Goal: Task Accomplishment & Management: Manage account settings

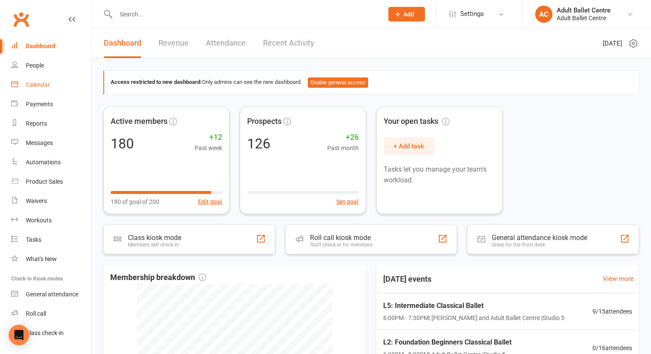
click at [41, 84] on div "Calendar" at bounding box center [38, 84] width 24 height 7
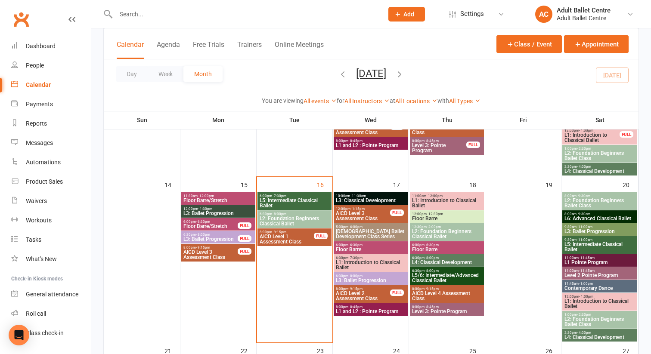
scroll to position [361, 0]
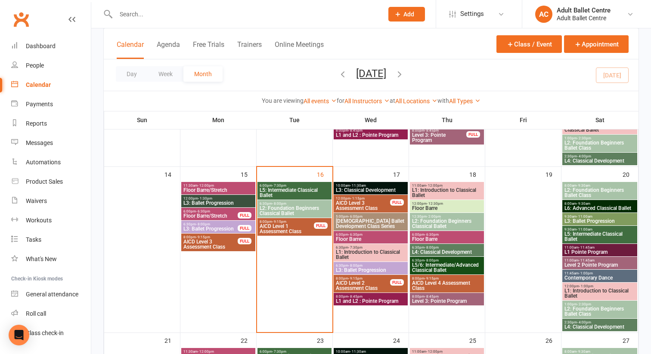
click at [428, 219] on span "L2: Foundation Beginners Classical Ballet" at bounding box center [447, 224] width 71 height 10
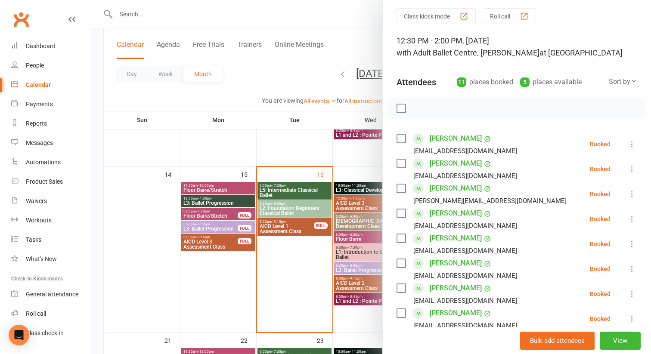
scroll to position [22, 0]
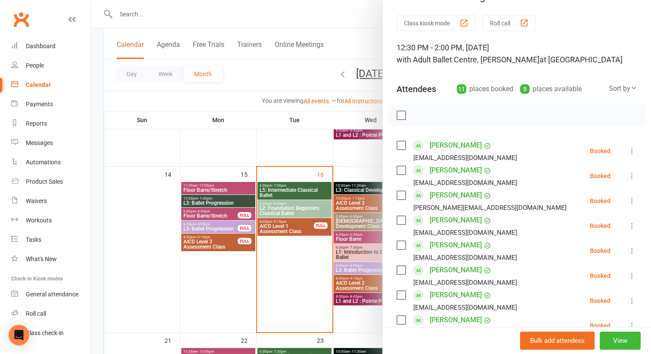
click at [370, 173] on div at bounding box center [371, 177] width 560 height 354
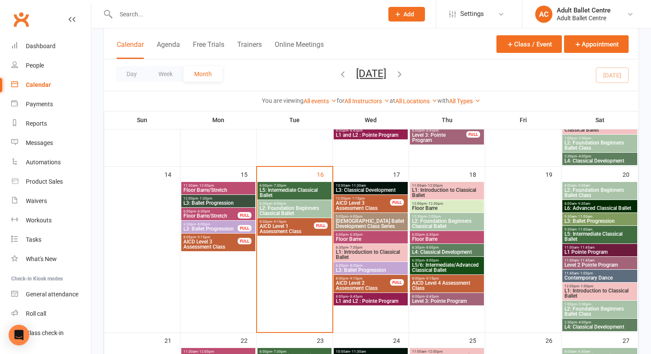
click at [440, 191] on span "L1: Introduction to Classical Ballet" at bounding box center [447, 193] width 71 height 10
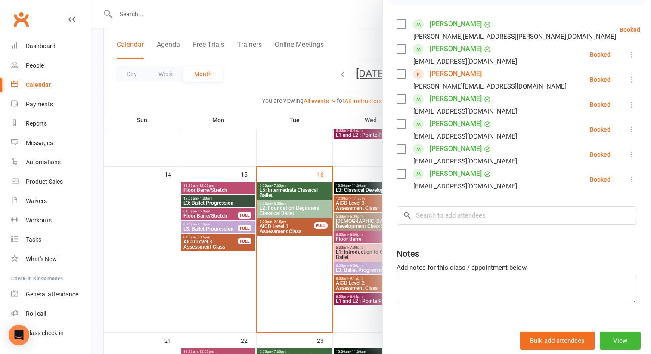
scroll to position [152, 0]
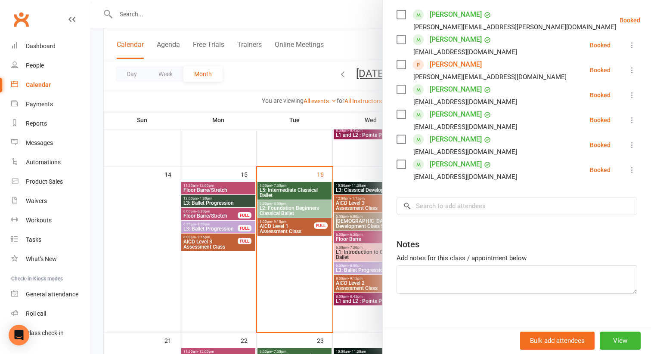
click at [291, 263] on div at bounding box center [371, 177] width 560 height 354
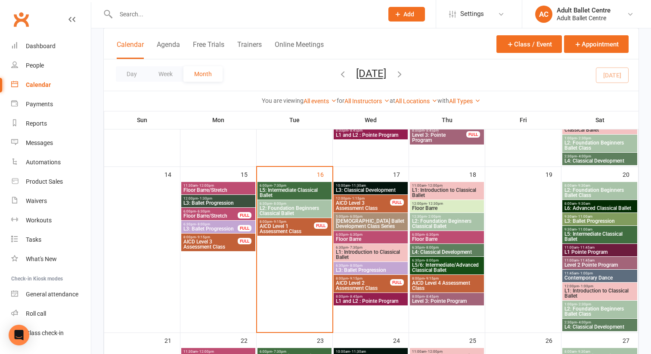
click at [433, 207] on span "Floor Barre" at bounding box center [447, 208] width 71 height 5
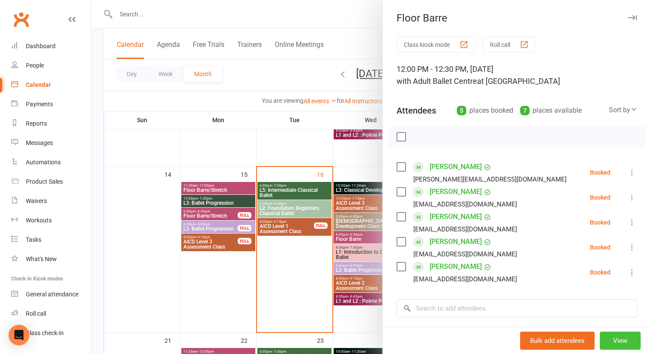
click at [617, 342] on button "View" at bounding box center [620, 341] width 41 height 18
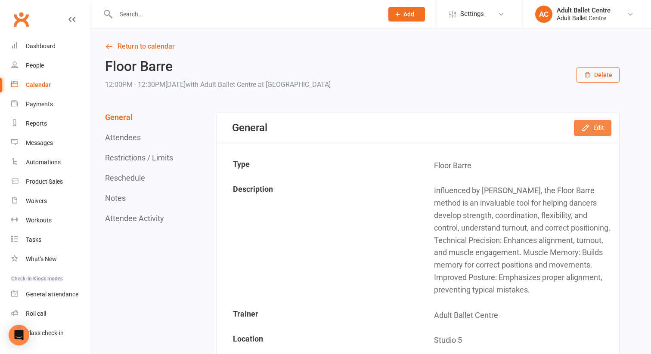
click at [581, 129] on icon "button" at bounding box center [585, 128] width 9 height 9
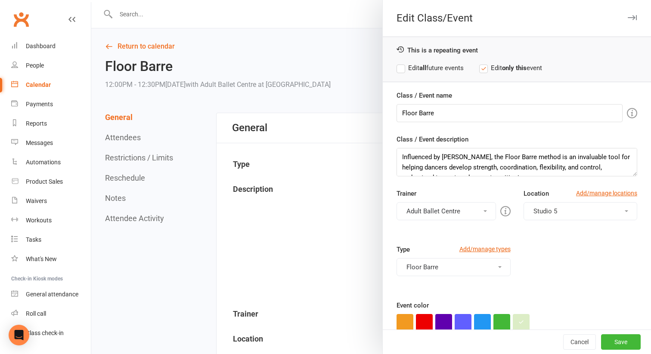
click at [480, 212] on button "Adult Ballet Centre" at bounding box center [445, 211] width 99 height 18
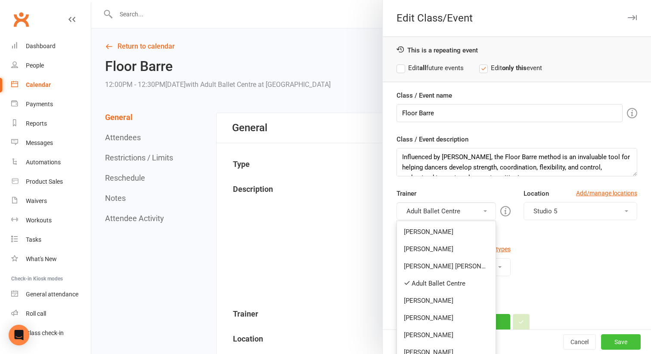
click at [614, 340] on button "Save" at bounding box center [621, 341] width 40 height 15
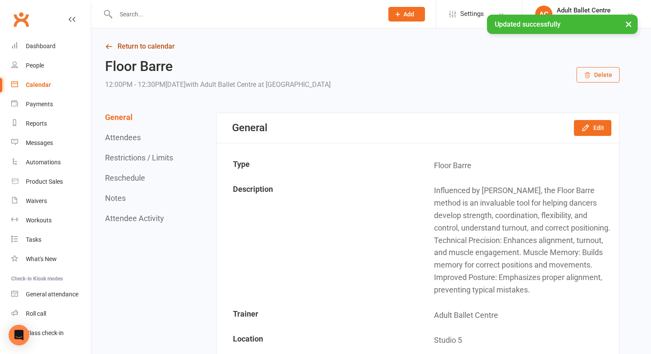
click at [155, 47] on link "Return to calendar" at bounding box center [362, 46] width 514 height 12
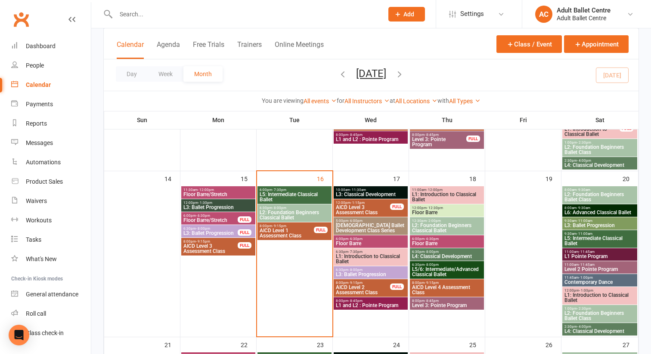
scroll to position [350, 0]
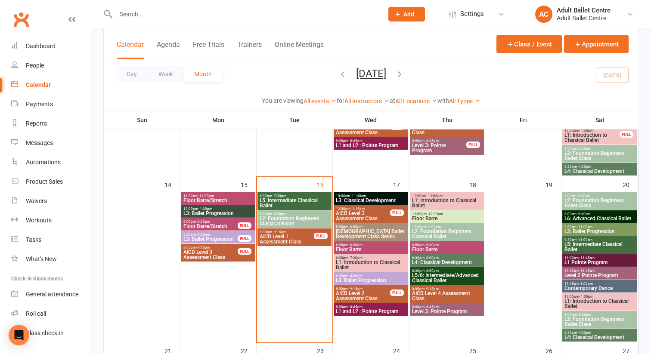
click at [437, 276] on span "L5/6: Intermediate/Advanced Classical Ballet" at bounding box center [447, 278] width 71 height 10
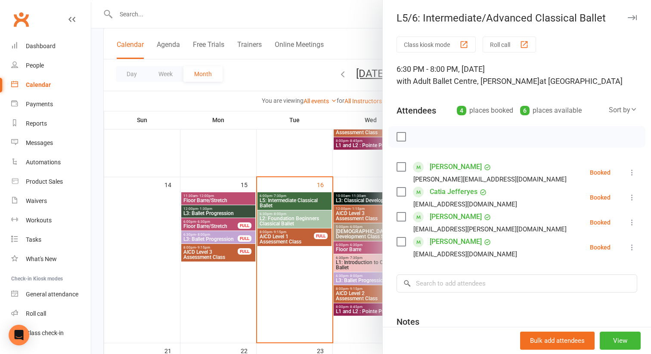
click at [353, 198] on div at bounding box center [371, 177] width 560 height 354
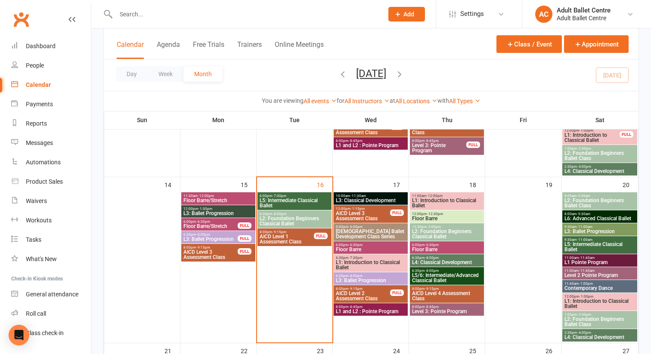
click at [353, 198] on span "L3: Classical Development" at bounding box center [370, 200] width 71 height 5
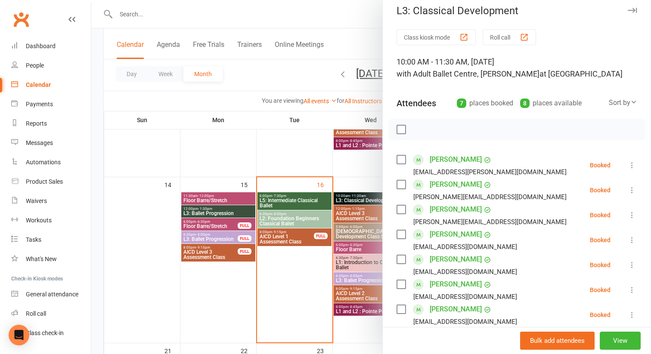
scroll to position [0, 0]
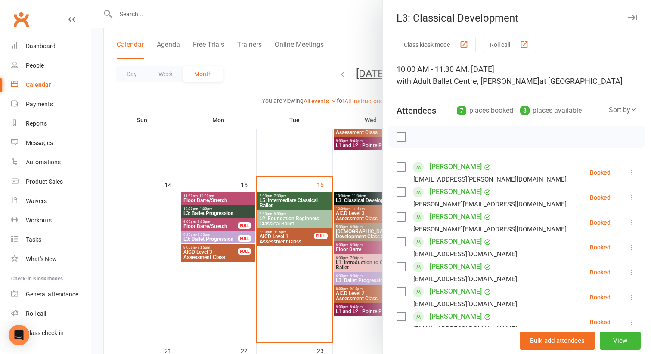
click at [366, 169] on div at bounding box center [371, 177] width 560 height 354
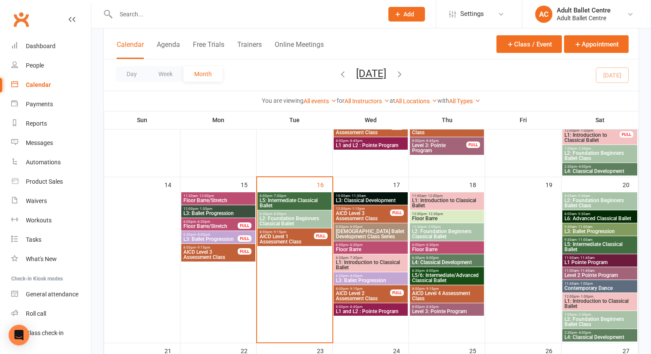
click at [435, 247] on span "Floor Barre" at bounding box center [447, 249] width 71 height 5
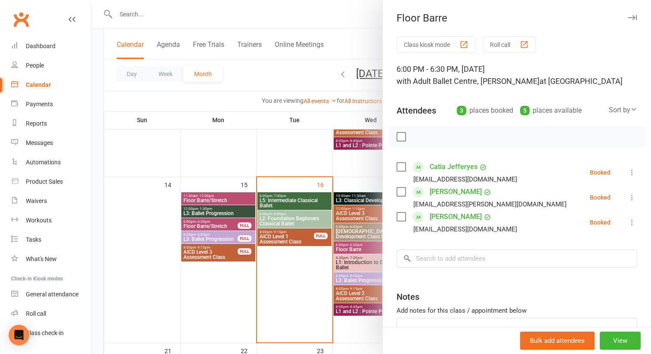
click at [360, 165] on div at bounding box center [371, 177] width 560 height 354
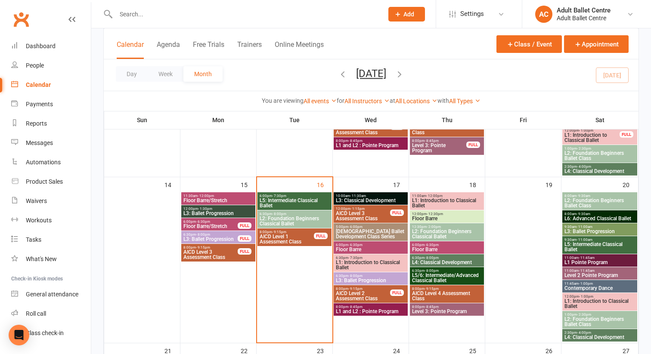
click at [424, 276] on span "L5/6: Intermediate/Advanced Classical Ballet" at bounding box center [447, 278] width 71 height 10
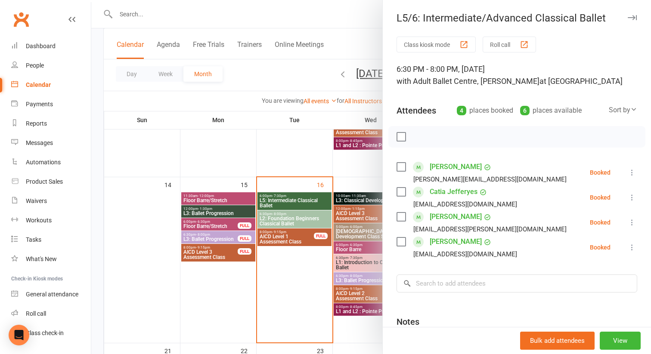
click at [369, 170] on div at bounding box center [371, 177] width 560 height 354
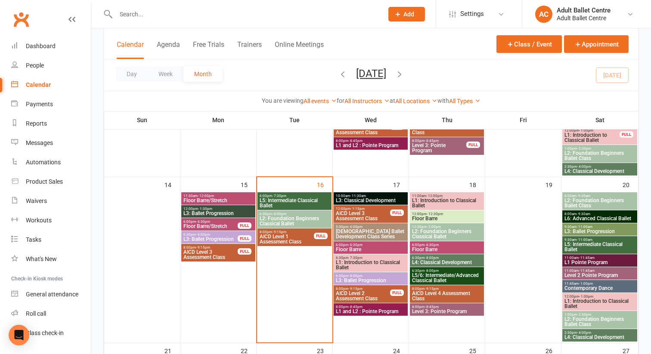
click at [359, 264] on span "L1: Introduction to Classical Ballet" at bounding box center [370, 265] width 71 height 10
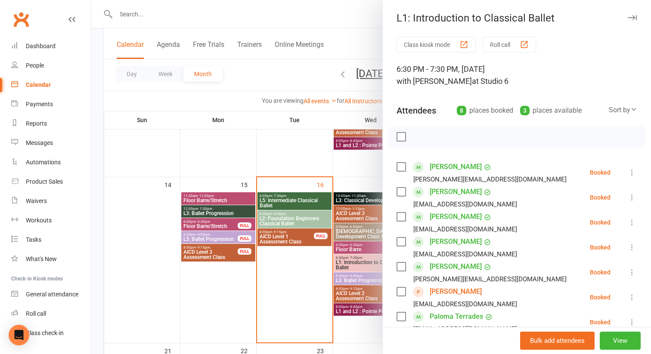
click at [351, 180] on div at bounding box center [371, 177] width 560 height 354
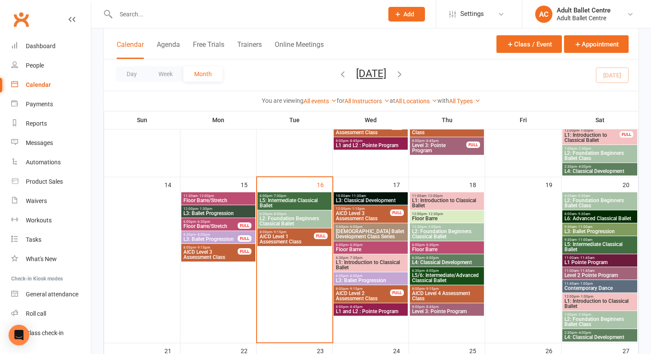
click at [362, 311] on span "L1 and L2 : Pointe Program" at bounding box center [370, 311] width 71 height 5
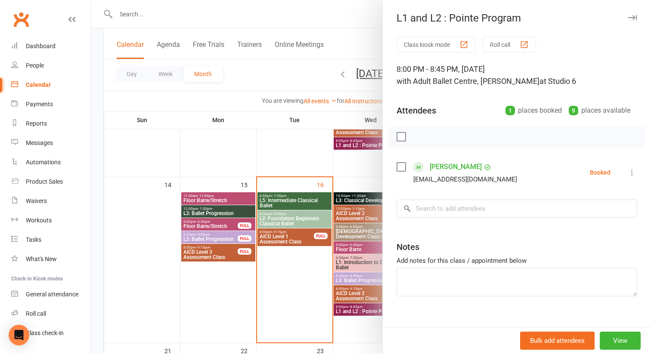
click at [362, 171] on div at bounding box center [371, 177] width 560 height 354
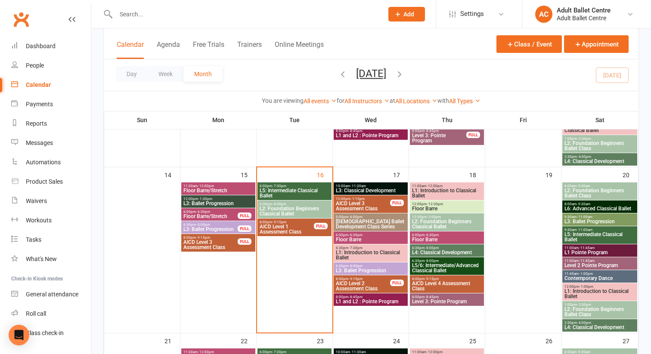
scroll to position [368, 0]
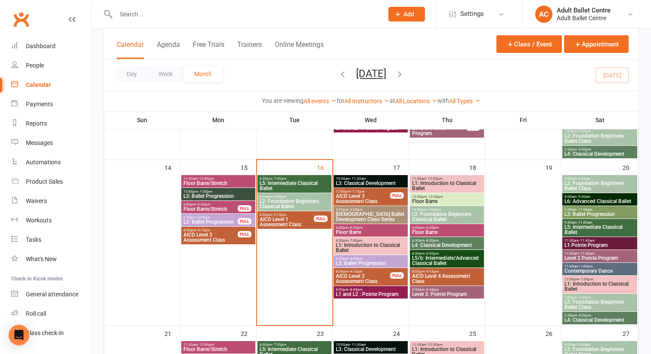
click at [425, 294] on span "Level 3: Pointe Program" at bounding box center [447, 294] width 71 height 5
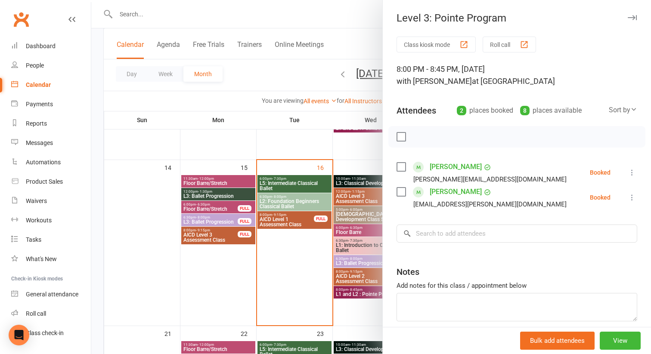
click at [372, 149] on div at bounding box center [371, 177] width 560 height 354
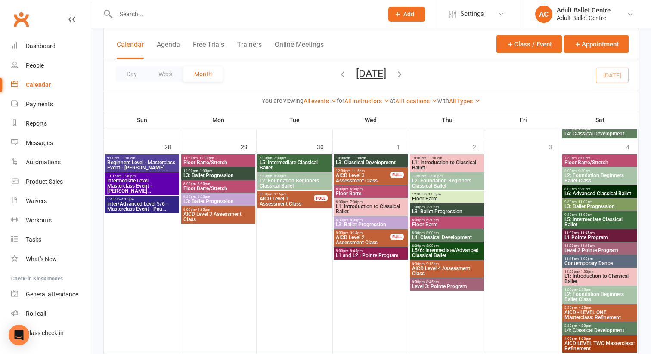
scroll to position [721, 0]
click at [358, 161] on span "L3: Classical Development" at bounding box center [370, 162] width 71 height 5
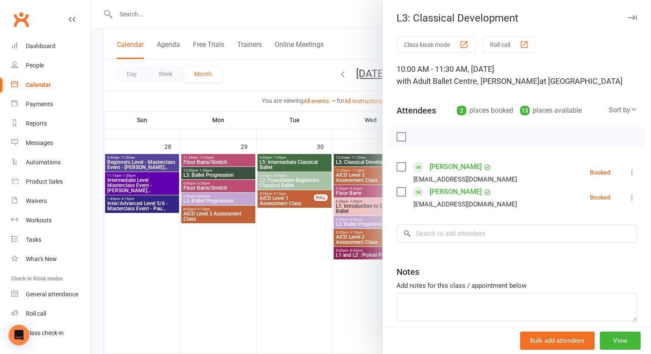
click at [279, 249] on div at bounding box center [371, 177] width 560 height 354
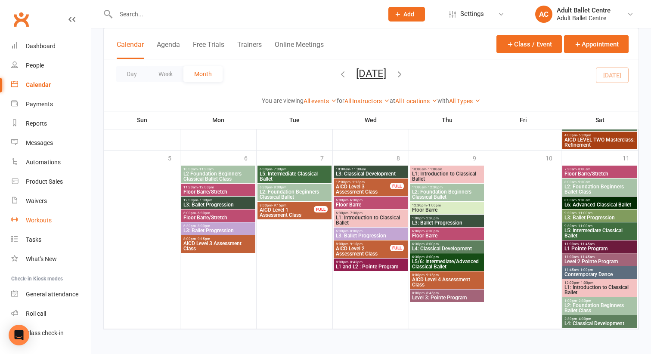
scroll to position [21, 0]
